Goal: Transaction & Acquisition: Purchase product/service

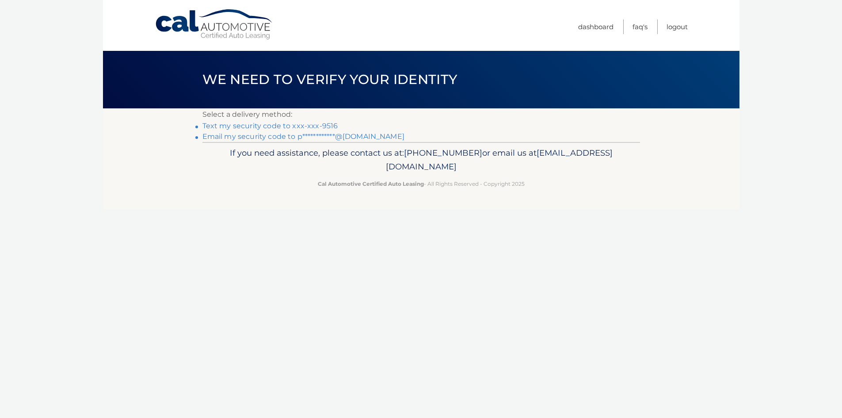
click at [261, 128] on link "Text my security code to xxx-xxx-9516" at bounding box center [271, 126] width 136 height 8
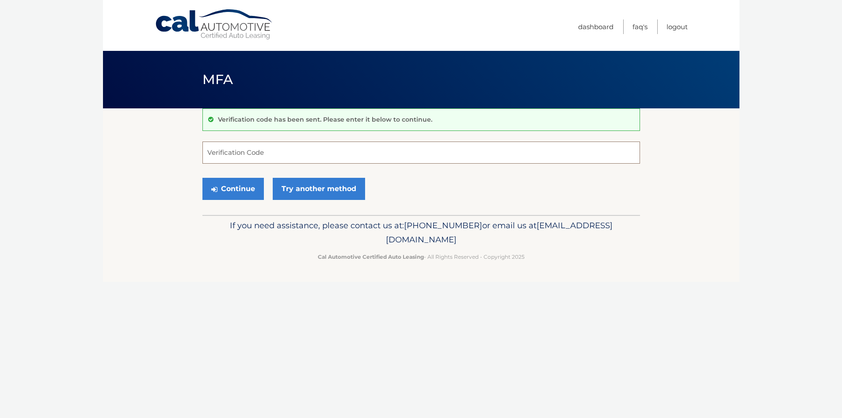
click at [226, 148] on input "Verification Code" at bounding box center [422, 152] width 438 height 22
type input "634370"
click at [242, 192] on button "Continue" at bounding box center [233, 189] width 61 height 22
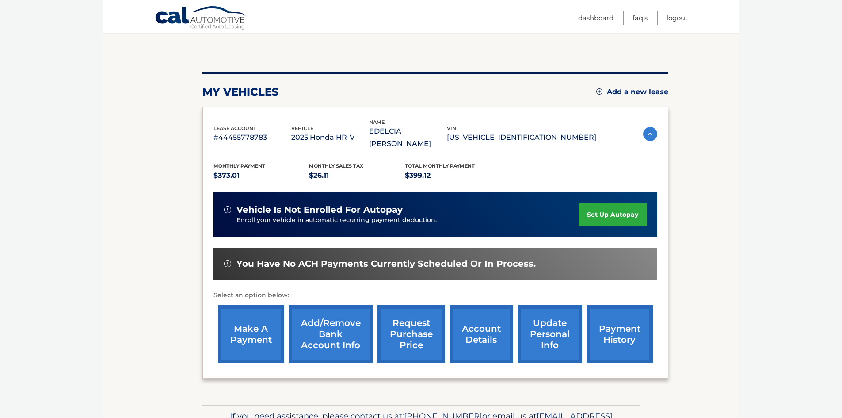
scroll to position [88, 0]
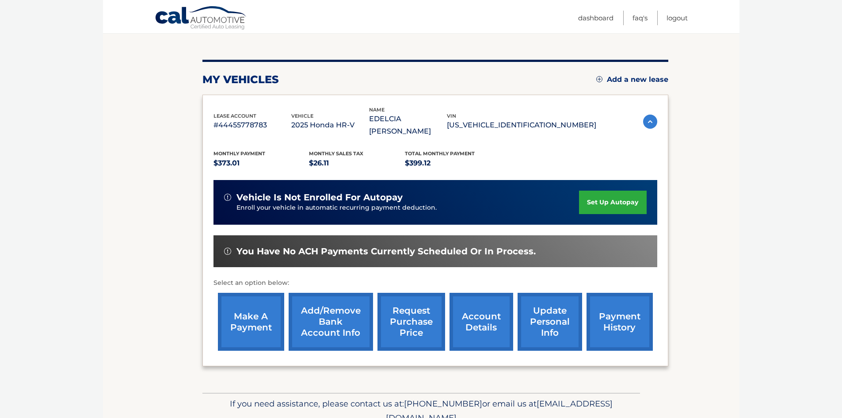
click at [241, 314] on link "make a payment" at bounding box center [251, 322] width 66 height 58
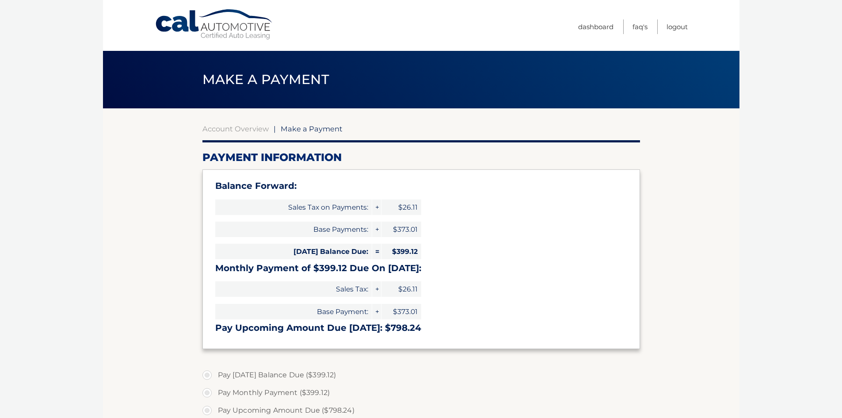
select select "ZjVlOWRhMmMtYjZiNy00MmUzLTgzOWMtNDQyYTU4NzkzNzg2"
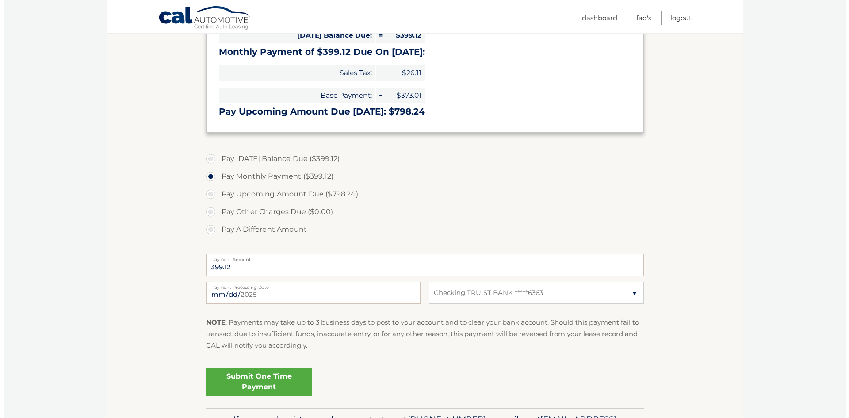
scroll to position [221, 0]
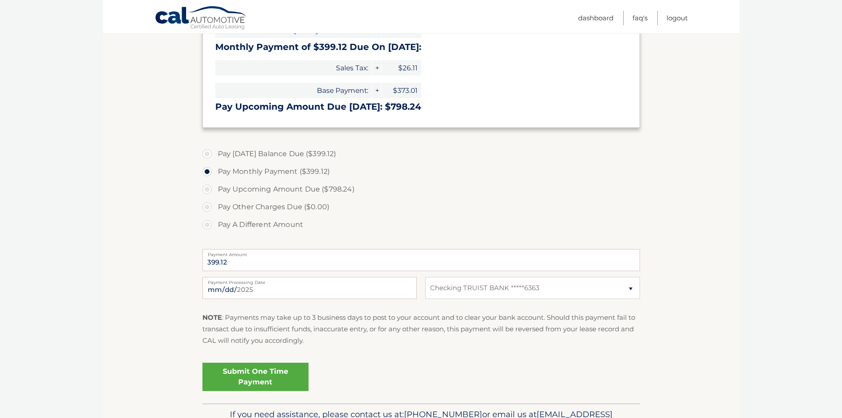
click at [262, 372] on link "Submit One Time Payment" at bounding box center [256, 377] width 106 height 28
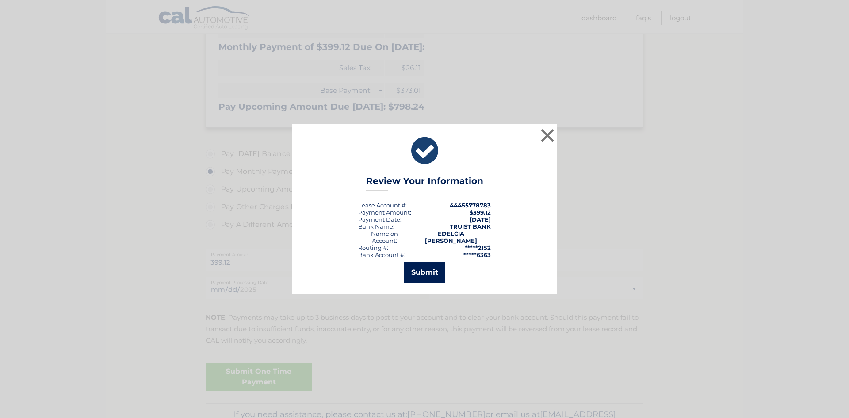
click at [421, 267] on button "Submit" at bounding box center [424, 272] width 41 height 21
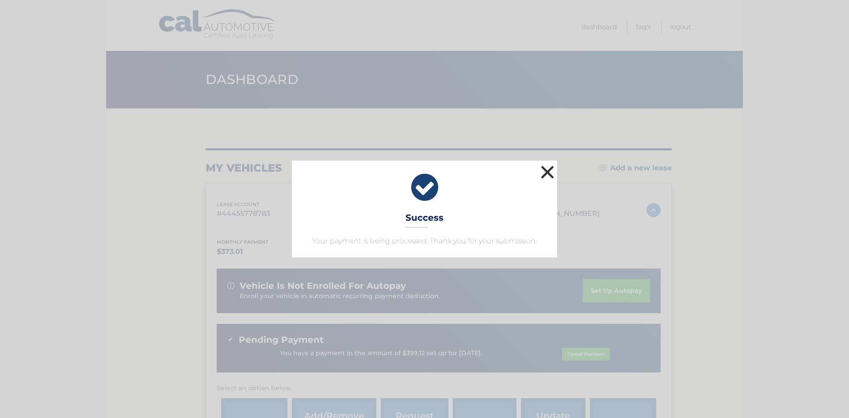
click at [547, 174] on button "×" at bounding box center [548, 172] width 18 height 18
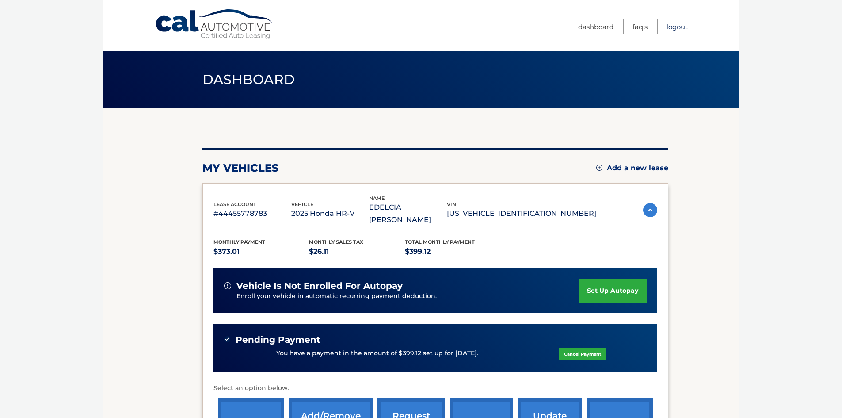
click at [673, 25] on link "Logout" at bounding box center [677, 26] width 21 height 15
